Goal: Check status: Check status

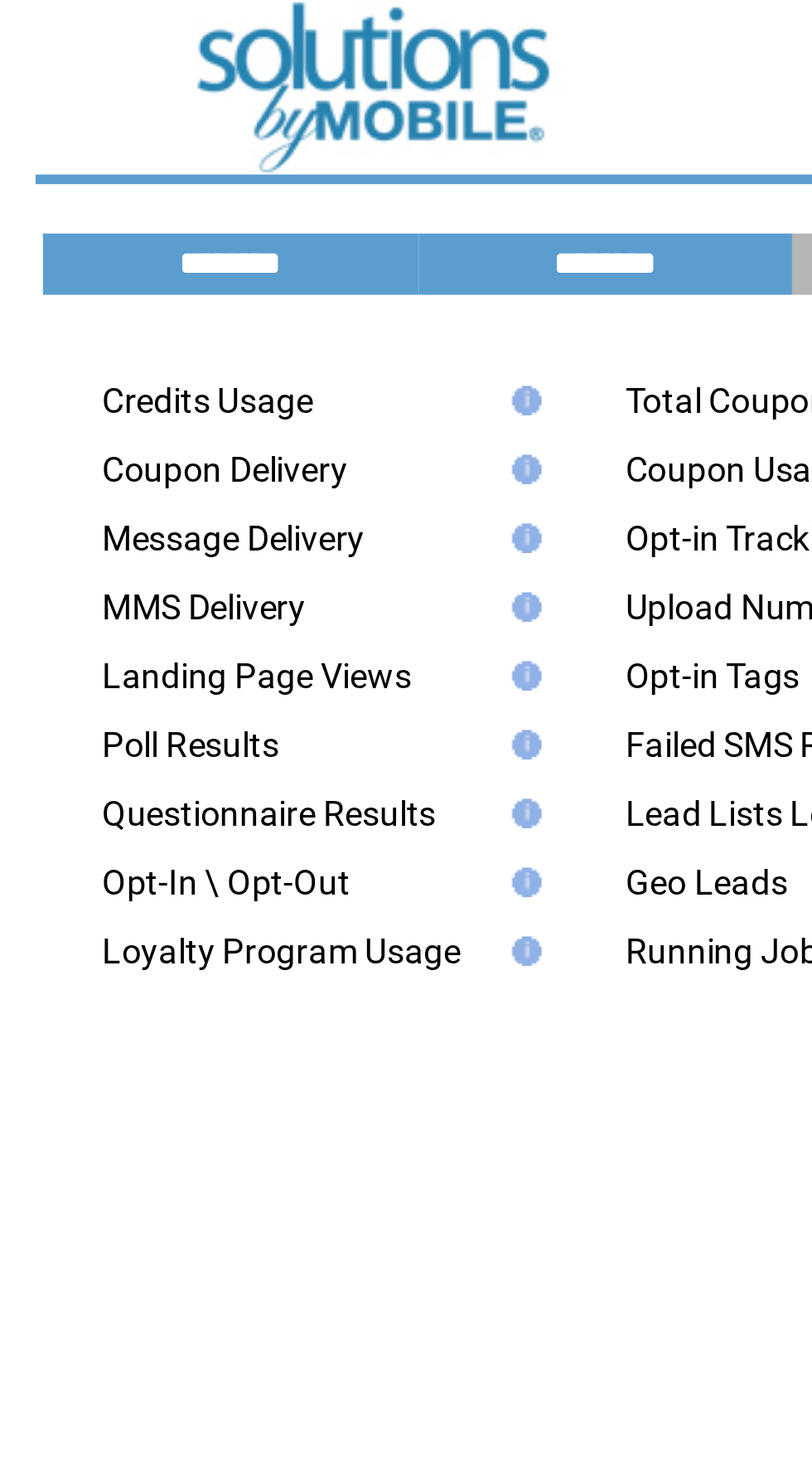
click at [226, 253] on img at bounding box center [223, 251] width 15 height 10
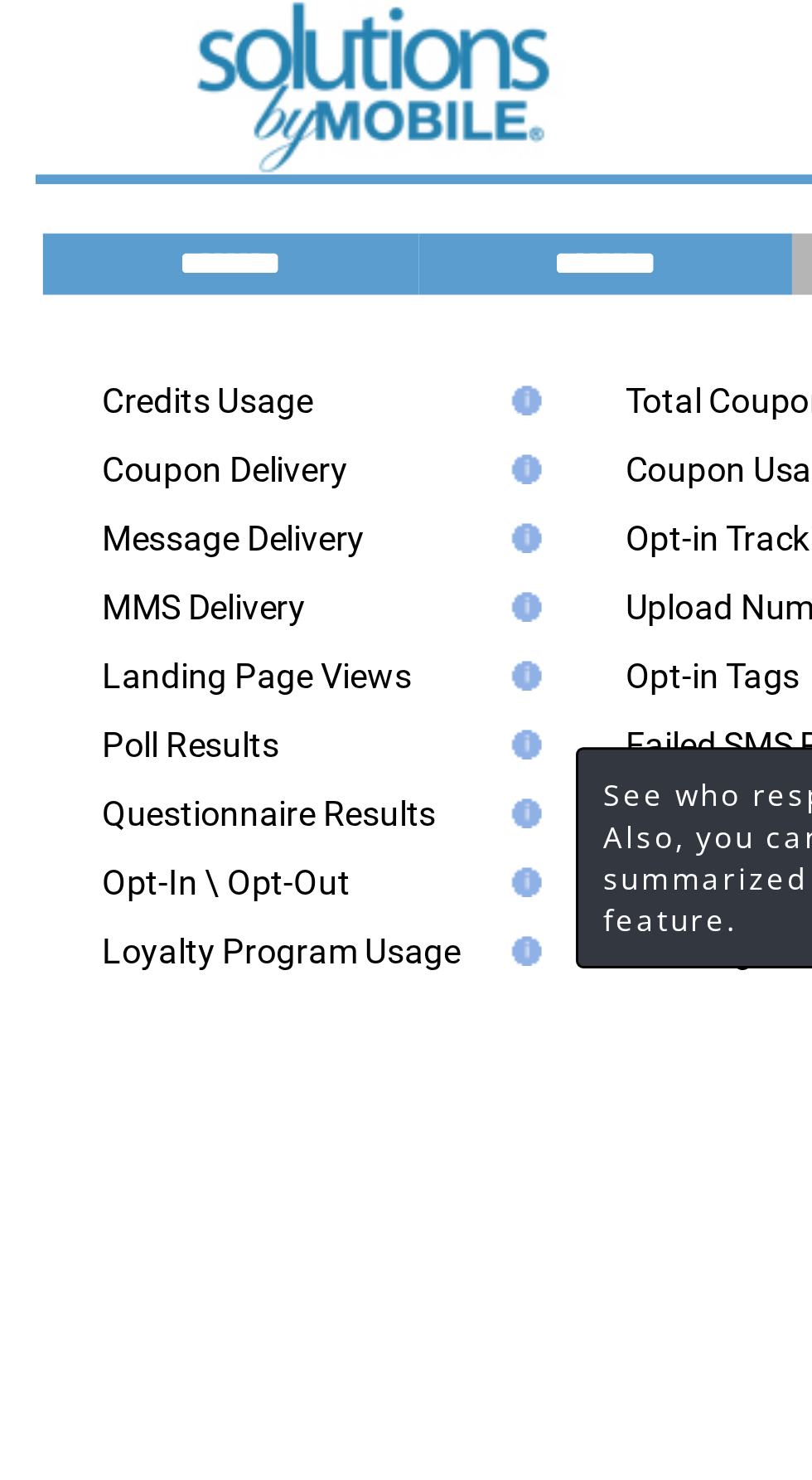
click at [131, 250] on link "Poll Results" at bounding box center [111, 251] width 60 height 13
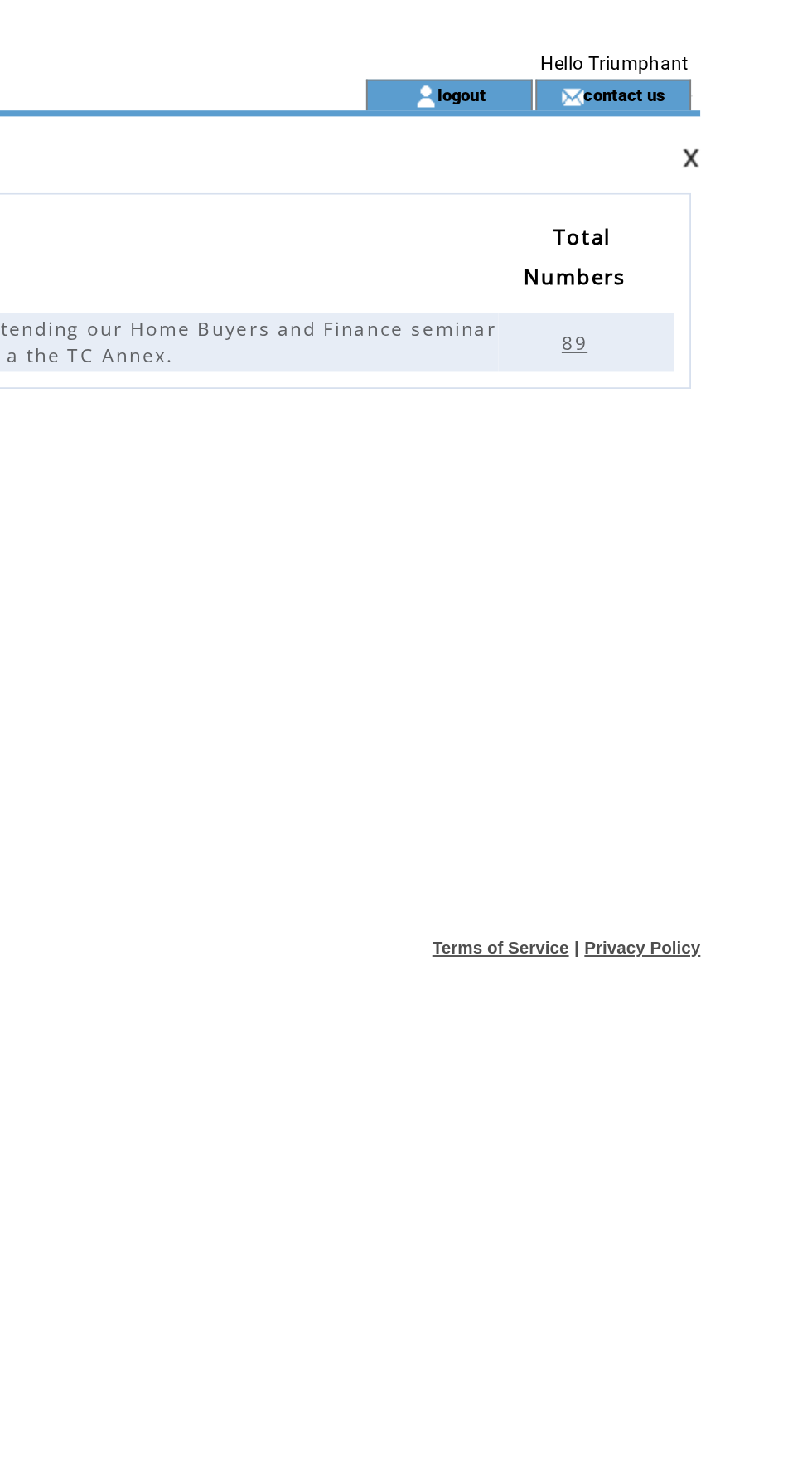
click at [695, 180] on span "89" at bounding box center [688, 183] width 19 height 14
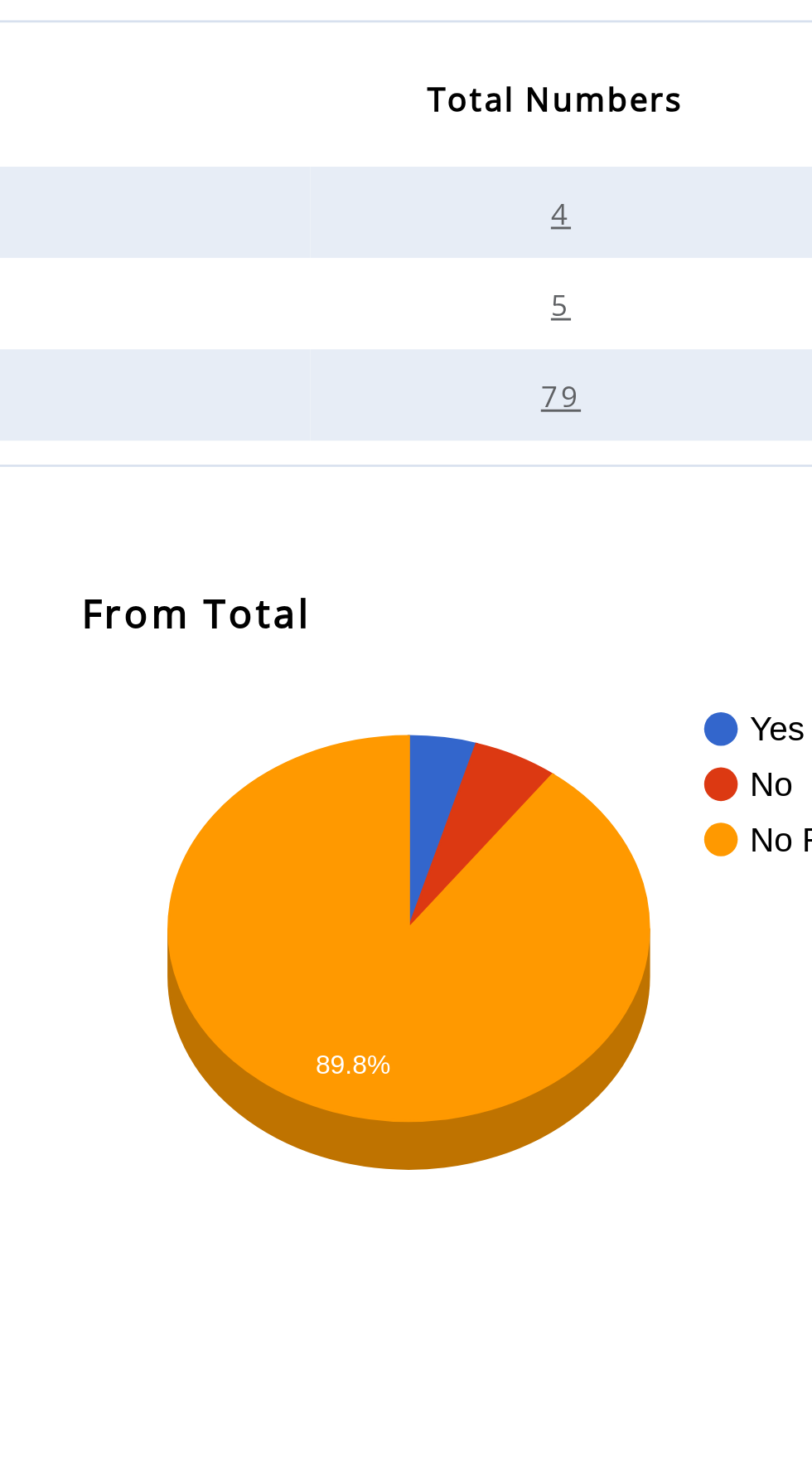
click at [590, 216] on span "4" at bounding box center [587, 212] width 11 height 14
